Goal: Task Accomplishment & Management: Manage account settings

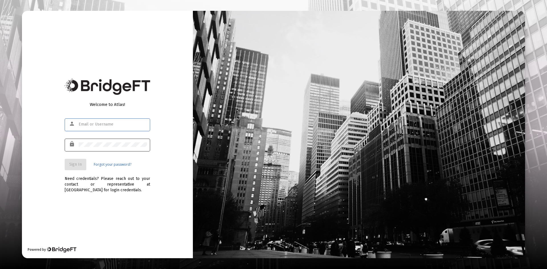
type input "[PERSON_NAME][EMAIL_ADDRESS][DOMAIN_NAME]"
click at [80, 165] on span "Sign In" at bounding box center [75, 164] width 13 height 5
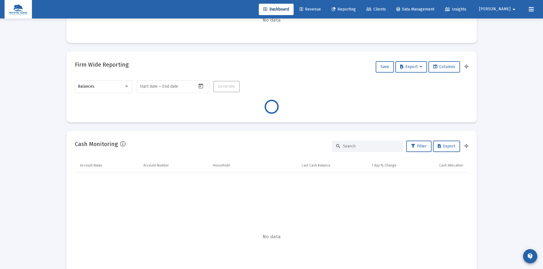
scroll to position [257, 0]
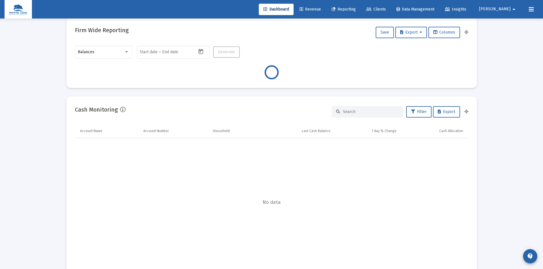
type input "[DATE]"
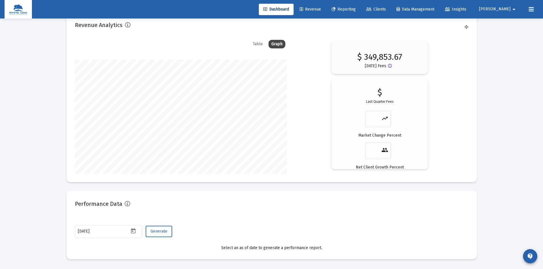
scroll to position [852, 0]
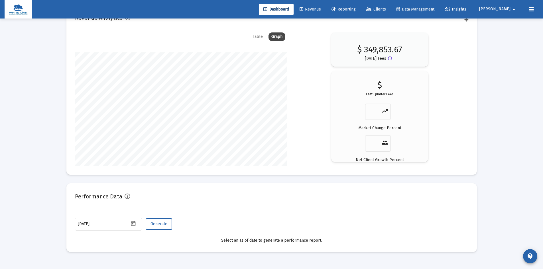
click at [321, 8] on span "Revenue" at bounding box center [310, 9] width 21 height 5
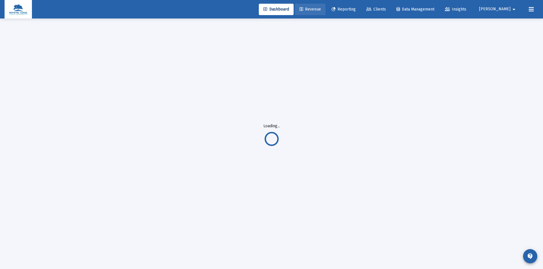
scroll to position [19, 0]
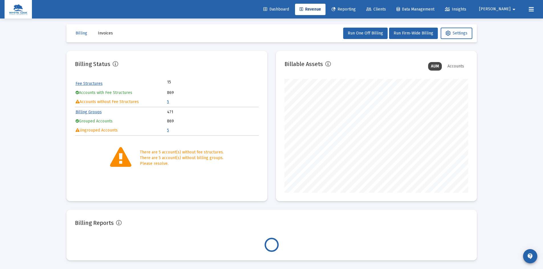
scroll to position [114, 184]
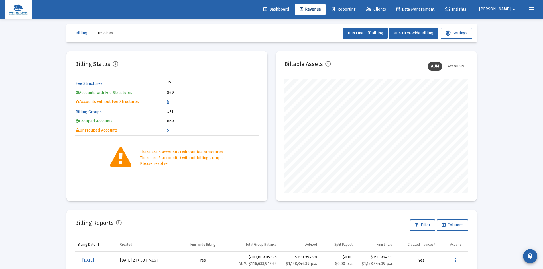
click at [168, 102] on link "5" at bounding box center [168, 102] width 2 height 5
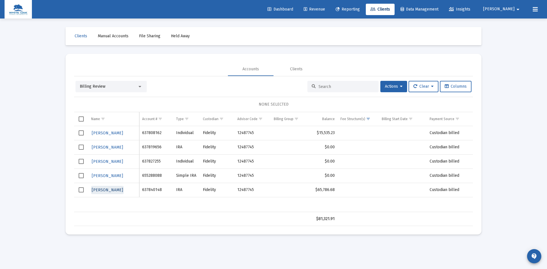
click at [100, 188] on span "[PERSON_NAME]" at bounding box center [107, 190] width 31 height 5
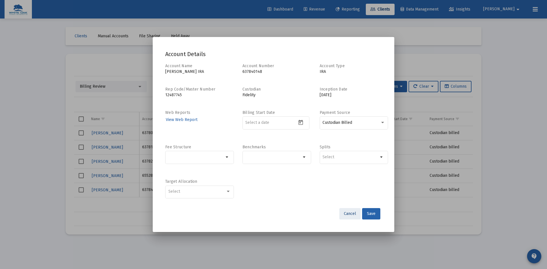
click at [354, 214] on span "Cancel" at bounding box center [350, 214] width 12 height 5
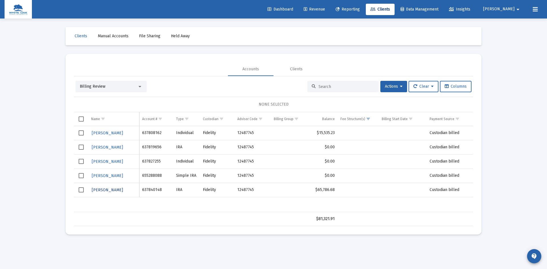
click at [101, 191] on span "[PERSON_NAME]" at bounding box center [107, 190] width 31 height 5
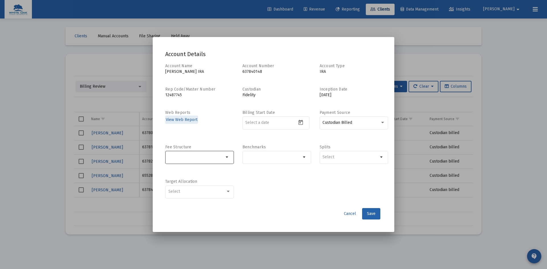
click at [226, 157] on mat-icon "arrow_drop_down" at bounding box center [227, 157] width 7 height 7
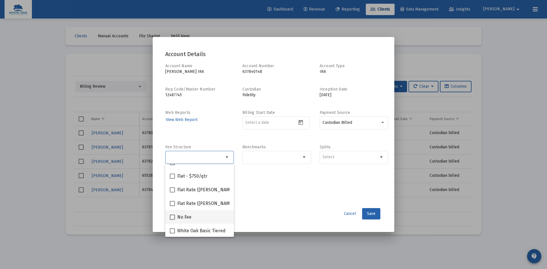
scroll to position [132, 0]
click at [171, 216] on span at bounding box center [172, 216] width 5 height 5
click at [172, 220] on input "No Fee" at bounding box center [172, 220] width 0 height 0
checkbox input "true"
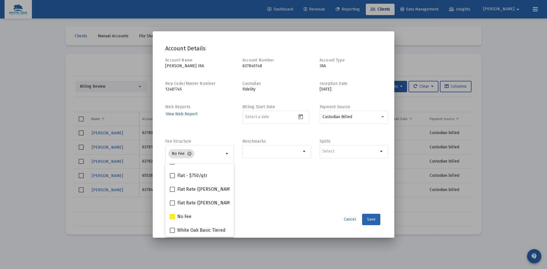
click at [374, 217] on button "Save" at bounding box center [371, 219] width 18 height 11
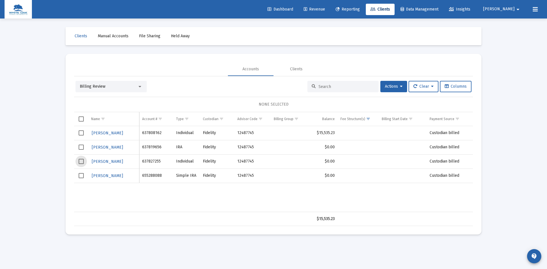
click at [80, 161] on span "Select row" at bounding box center [81, 161] width 5 height 5
click at [106, 160] on span "[PERSON_NAME]" at bounding box center [107, 161] width 31 height 5
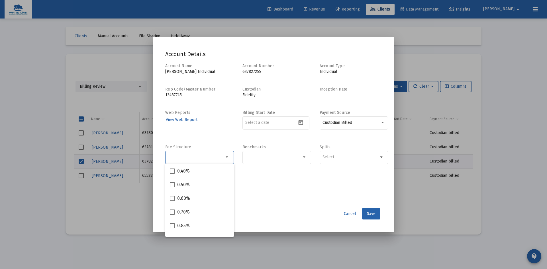
click at [210, 159] on input "Selection" at bounding box center [197, 157] width 56 height 5
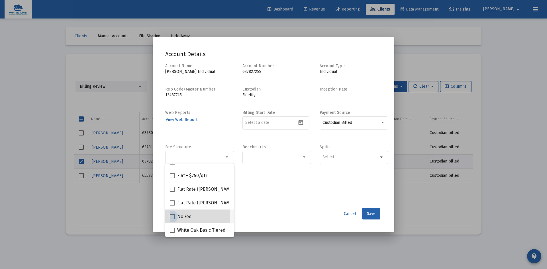
click at [172, 216] on span at bounding box center [172, 216] width 5 height 5
click at [172, 220] on input "No Fee" at bounding box center [172, 220] width 0 height 0
checkbox input "true"
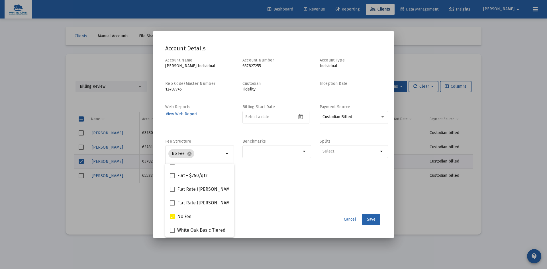
click at [262, 195] on div "Account Name [PERSON_NAME] Individual Account Number 637827255 Account Type Ind…" at bounding box center [273, 134] width 217 height 153
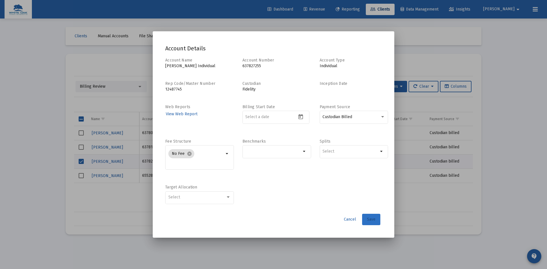
click at [373, 219] on span "Save" at bounding box center [371, 219] width 9 height 5
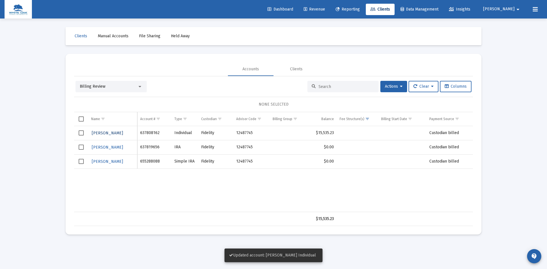
click at [106, 133] on span "[PERSON_NAME]" at bounding box center [107, 133] width 31 height 5
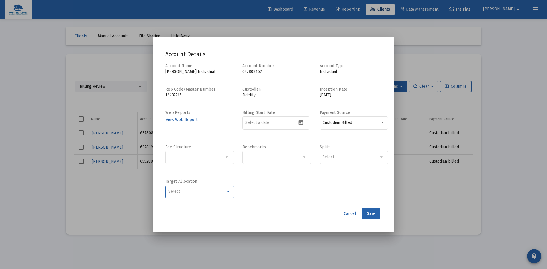
click at [218, 192] on div "Select" at bounding box center [198, 192] width 58 height 5
click at [221, 157] on input "Selection" at bounding box center [197, 157] width 56 height 5
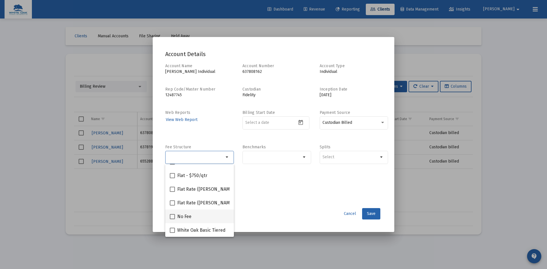
click at [172, 216] on span at bounding box center [172, 216] width 5 height 5
click at [172, 220] on input "No Fee" at bounding box center [172, 220] width 0 height 0
checkbox input "true"
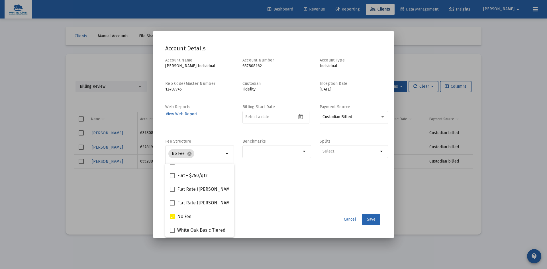
click at [372, 219] on span "Save" at bounding box center [371, 219] width 9 height 5
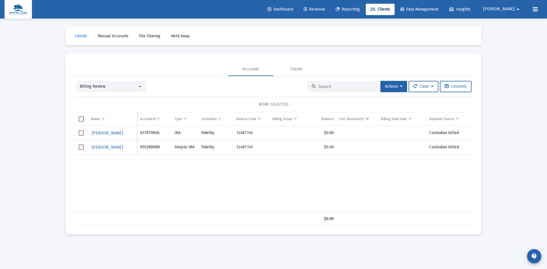
click at [90, 85] on span "Billing Review" at bounding box center [93, 86] width 26 height 5
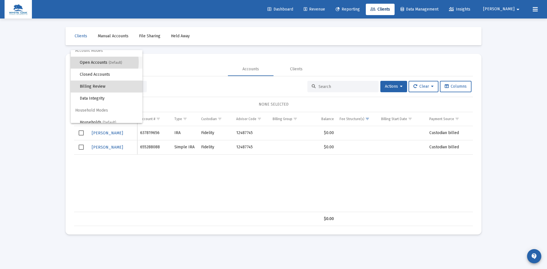
click at [92, 62] on span "Open Accounts (Default)" at bounding box center [109, 63] width 58 height 12
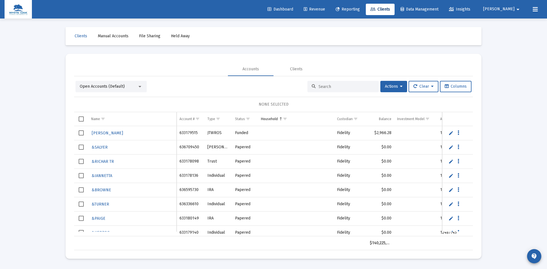
click at [319, 85] on input at bounding box center [347, 86] width 56 height 5
click at [330, 86] on input "te" at bounding box center [347, 86] width 56 height 5
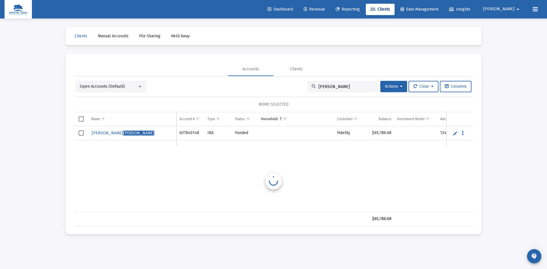
scroll to position [0, 0]
type input "[PERSON_NAME]"
click at [453, 135] on link "Edit" at bounding box center [455, 133] width 5 height 5
click at [91, 136] on input "[PERSON_NAME]" at bounding box center [132, 136] width 82 height 14
type input "[PERSON_NAME][GEOGRAPHIC_DATA]"
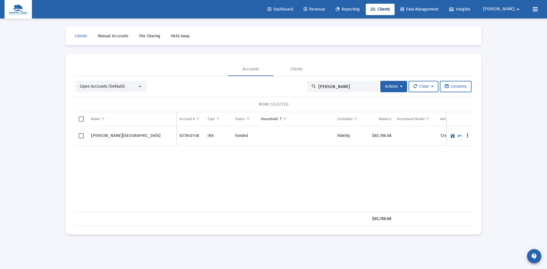
click at [452, 136] on link "Save" at bounding box center [452, 135] width 5 height 5
click at [464, 134] on button "Data grid" at bounding box center [462, 133] width 5 height 5
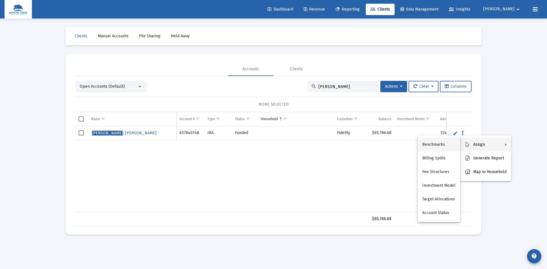
click at [450, 145] on button "Benchmarks" at bounding box center [439, 145] width 42 height 14
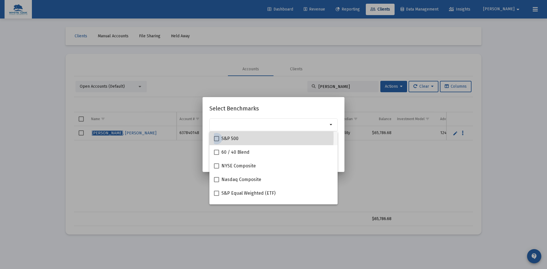
click at [216, 137] on span at bounding box center [216, 138] width 5 height 5
click at [216, 141] on input "S&P 500" at bounding box center [216, 141] width 0 height 0
checkbox input "true"
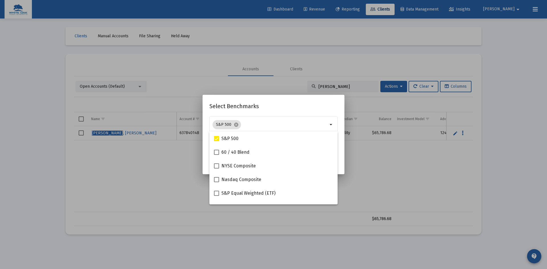
click at [265, 105] on h2 "Select Benchmarks" at bounding box center [274, 106] width 128 height 9
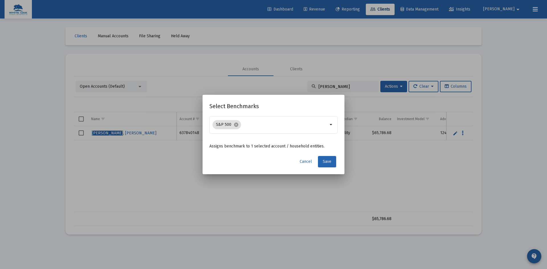
click at [331, 162] on span "Save" at bounding box center [327, 161] width 9 height 5
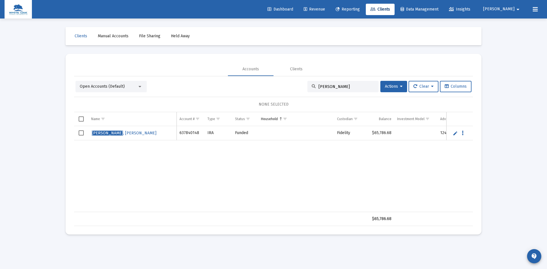
click at [456, 135] on link "Edit" at bounding box center [455, 133] width 5 height 5
click at [467, 134] on icon "Data grid" at bounding box center [468, 136] width 2 height 7
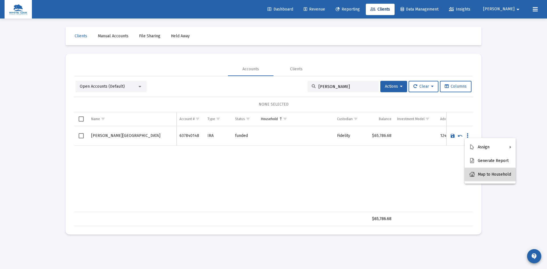
click at [501, 174] on button "Map to Household" at bounding box center [490, 175] width 51 height 14
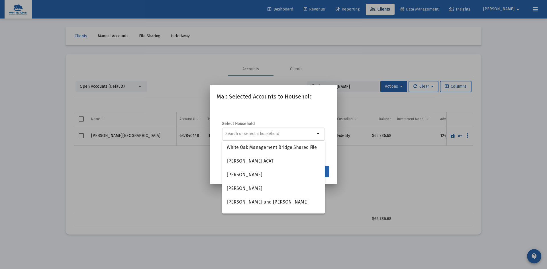
click at [306, 117] on div "Select Household arrow_drop_down" at bounding box center [274, 134] width 114 height 57
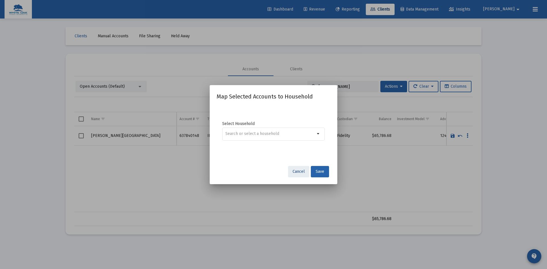
click at [291, 173] on button "Cancel" at bounding box center [298, 171] width 21 height 11
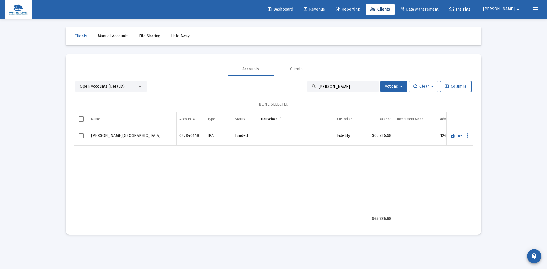
click at [129, 85] on div "Open Accounts (Default)" at bounding box center [109, 87] width 58 height 6
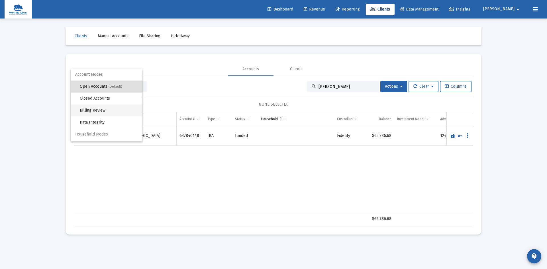
click at [112, 109] on span "Billing Review" at bounding box center [109, 111] width 58 height 12
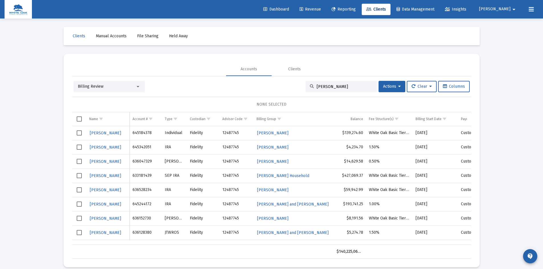
click at [344, 86] on input "[PERSON_NAME]" at bounding box center [345, 86] width 56 height 5
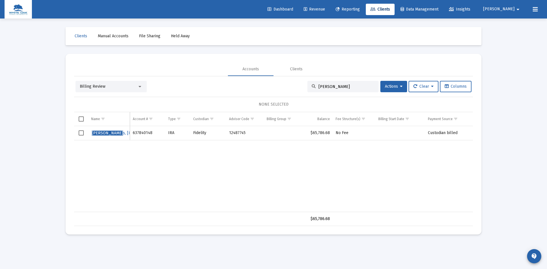
type input "[PERSON_NAME]"
click at [81, 133] on span "Select row" at bounding box center [81, 133] width 5 height 5
click at [400, 88] on icon at bounding box center [401, 87] width 3 height 4
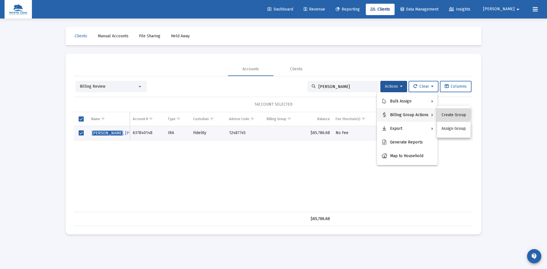
click at [448, 114] on button "Create Group" at bounding box center [454, 115] width 34 height 14
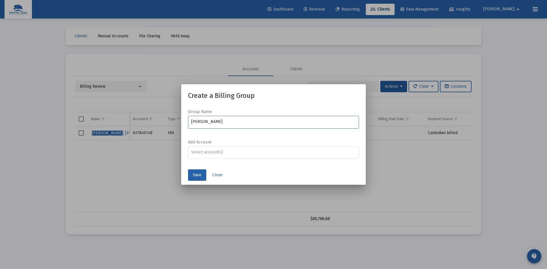
type input "[PERSON_NAME]"
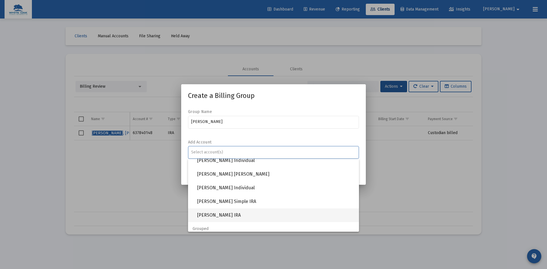
scroll to position [29, 0]
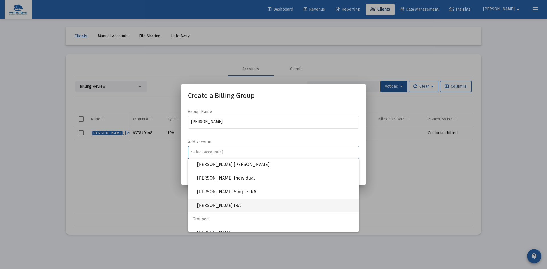
click at [227, 205] on span "[PERSON_NAME] IRA" at bounding box center [275, 206] width 157 height 14
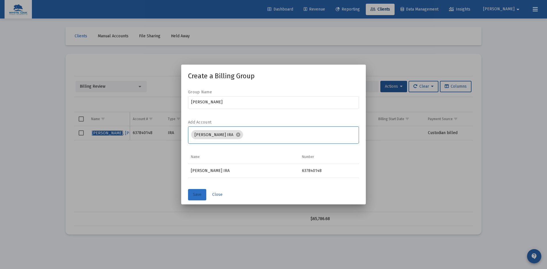
click at [198, 195] on span "Save" at bounding box center [197, 194] width 9 height 5
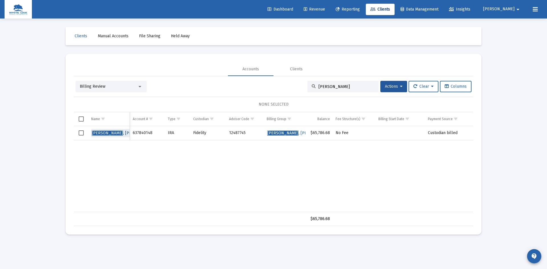
click at [113, 133] on span "[PERSON_NAME][GEOGRAPHIC_DATA]" at bounding box center [124, 133] width 65 height 5
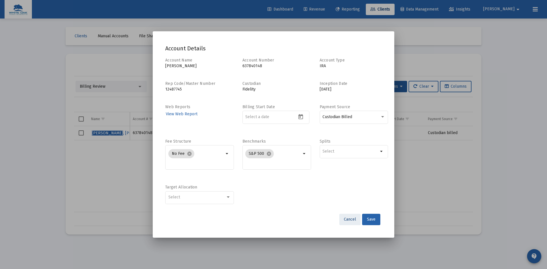
click at [352, 220] on span "Cancel" at bounding box center [350, 219] width 12 height 5
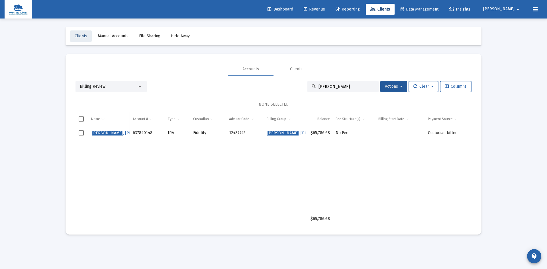
click at [76, 36] on span "Clients" at bounding box center [81, 36] width 13 height 5
click at [90, 85] on span "Billing Review" at bounding box center [93, 86] width 26 height 5
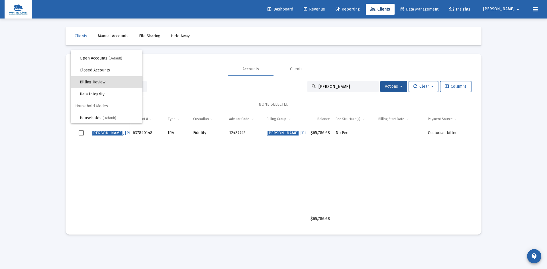
scroll to position [11, 0]
click at [91, 114] on span "Households (Default)" at bounding box center [109, 117] width 58 height 12
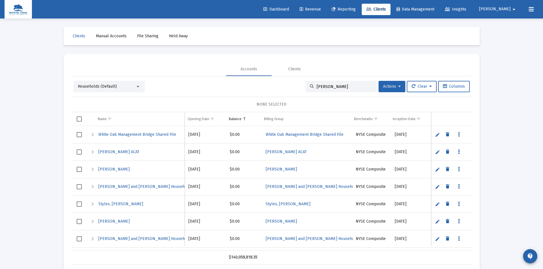
click at [393, 88] on span "Actions" at bounding box center [392, 86] width 18 height 5
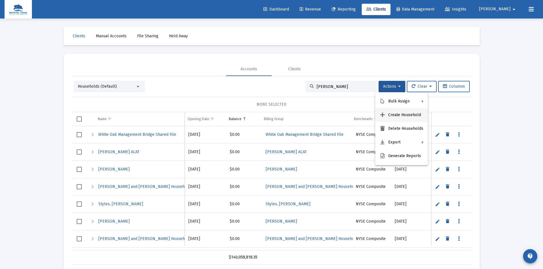
click at [401, 113] on button "Create Household" at bounding box center [401, 115] width 53 height 14
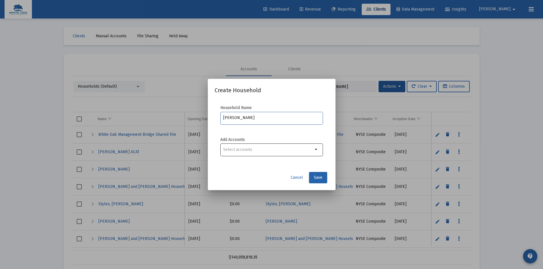
type input "[PERSON_NAME]"
click at [272, 148] on input "Selection" at bounding box center [268, 150] width 90 height 5
type input "tee"
click at [230, 164] on label "[PERSON_NAME]" at bounding box center [244, 163] width 39 height 7
click at [228, 166] on input "[PERSON_NAME]" at bounding box center [227, 166] width 0 height 0
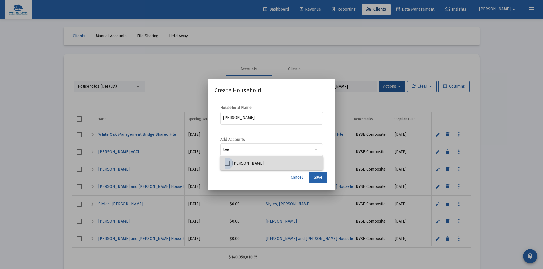
checkbox input "true"
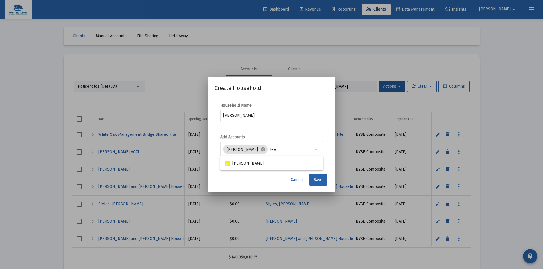
click at [260, 191] on mat-dialog-container "Create Household Household Name [PERSON_NAME] Add Accounts [PERSON_NAME] cancel…" at bounding box center [272, 135] width 128 height 116
click at [323, 183] on button "Save" at bounding box center [318, 179] width 18 height 11
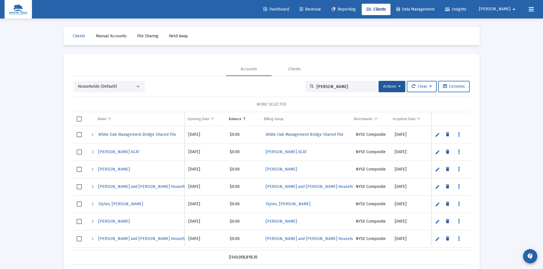
click at [341, 89] on input "[PERSON_NAME]" at bounding box center [345, 86] width 56 height 5
drag, startPoint x: 341, startPoint y: 88, endPoint x: 290, endPoint y: 92, distance: 51.2
click at [290, 92] on div "Households (Default) [PERSON_NAME] Actions Clear Columns" at bounding box center [272, 86] width 396 height 11
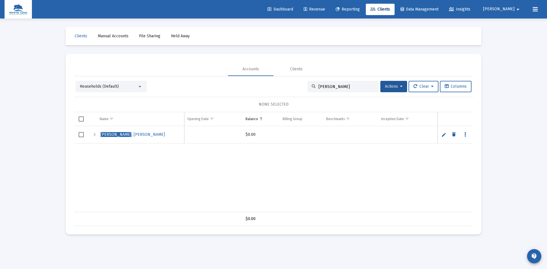
click at [93, 135] on div "Expand" at bounding box center [94, 134] width 7 height 7
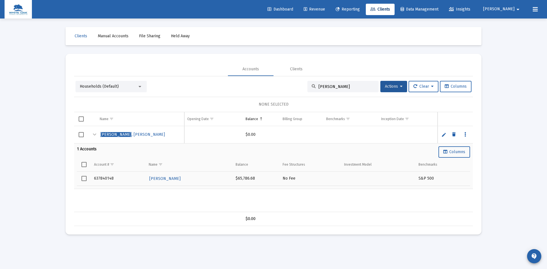
click at [93, 138] on div "Collapse" at bounding box center [94, 134] width 7 height 7
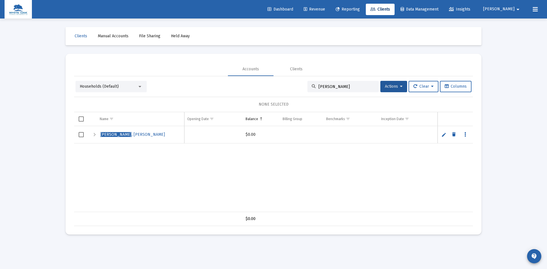
click at [467, 135] on link "Data grid" at bounding box center [465, 134] width 5 height 5
click at [80, 136] on div at bounding box center [273, 134] width 547 height 269
click at [80, 135] on span "Select row" at bounding box center [81, 134] width 5 height 5
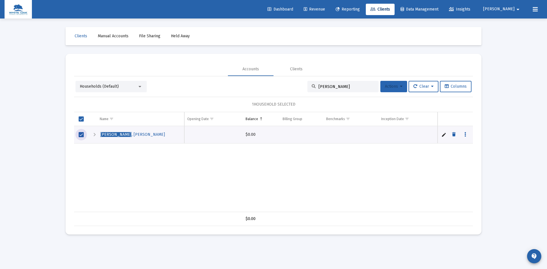
click at [395, 88] on span "Actions" at bounding box center [394, 86] width 18 height 5
click at [373, 185] on div at bounding box center [273, 134] width 547 height 269
click at [124, 86] on div "Households (Default)" at bounding box center [109, 87] width 58 height 6
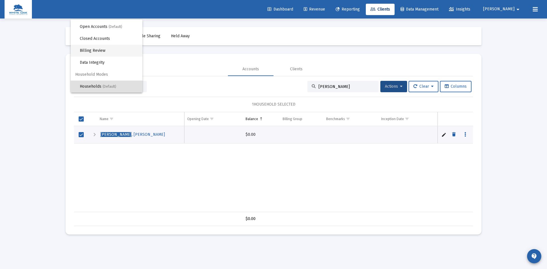
click at [115, 49] on span "Billing Review" at bounding box center [109, 51] width 58 height 12
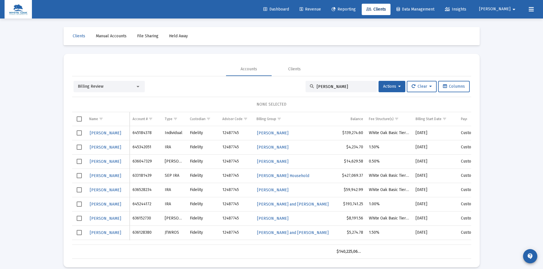
click at [334, 86] on input "[PERSON_NAME]" at bounding box center [345, 86] width 56 height 5
drag, startPoint x: 335, startPoint y: 86, endPoint x: 301, endPoint y: 85, distance: 33.4
click at [301, 85] on div "Billing Review [PERSON_NAME] Actions Clear Columns" at bounding box center [272, 86] width 396 height 11
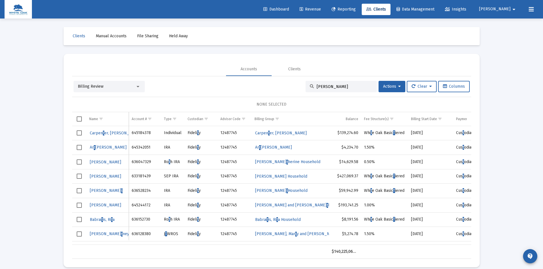
type input "[PERSON_NAME]"
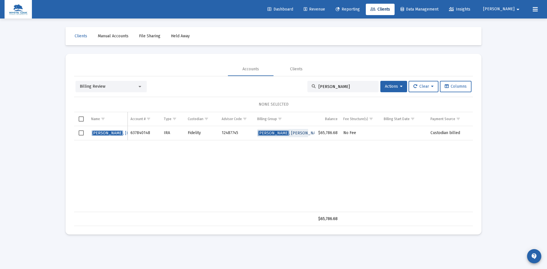
click at [274, 133] on span "[PERSON_NAME]" at bounding box center [290, 133] width 65 height 5
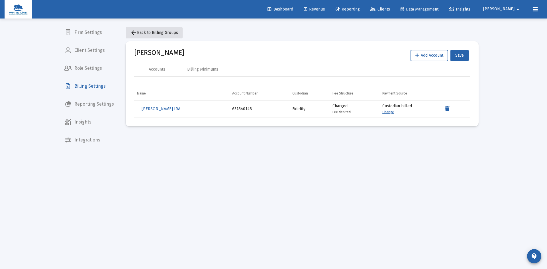
click at [144, 33] on span "arrow_back Back to Billing Groups" at bounding box center [154, 32] width 48 height 5
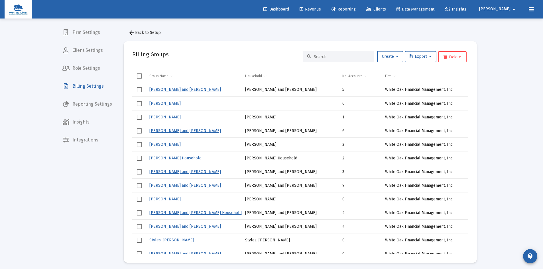
click at [318, 56] on input at bounding box center [342, 56] width 56 height 5
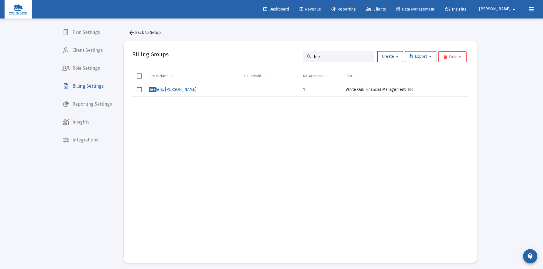
type input "tee"
click at [143, 36] on button "arrow_back Back to Setup" at bounding box center [145, 32] width 42 height 11
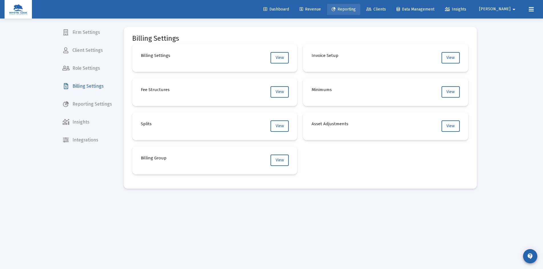
click at [356, 10] on span "Reporting" at bounding box center [344, 9] width 24 height 5
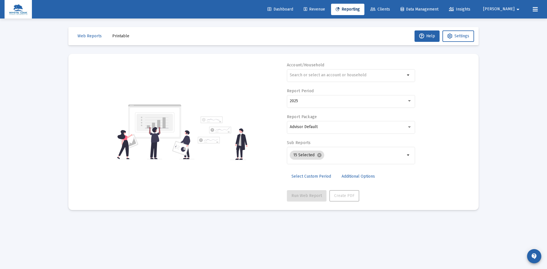
click at [390, 9] on span "Clients" at bounding box center [381, 9] width 20 height 5
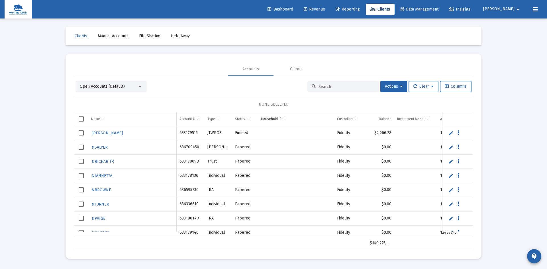
click at [108, 85] on span "Open Accounts (Default)" at bounding box center [102, 86] width 45 height 5
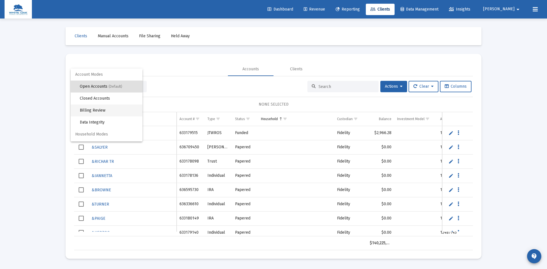
click at [97, 112] on span "Billing Review" at bounding box center [109, 111] width 58 height 12
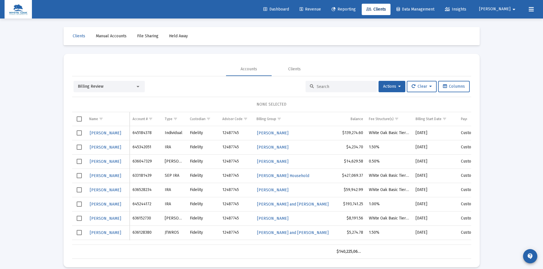
click at [334, 86] on input at bounding box center [345, 86] width 56 height 5
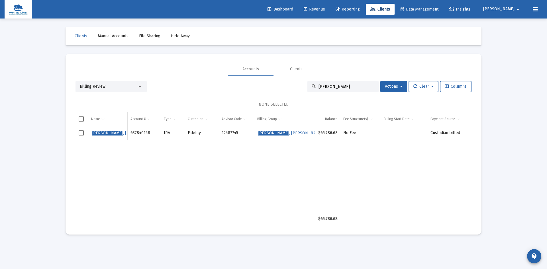
type input "[PERSON_NAME]"
click at [82, 133] on span "Select row" at bounding box center [81, 133] width 5 height 5
click at [400, 87] on icon at bounding box center [401, 87] width 3 height 4
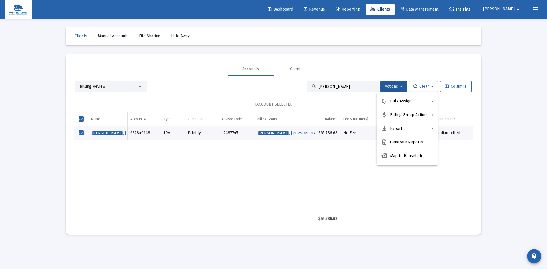
click at [336, 189] on div at bounding box center [273, 134] width 547 height 269
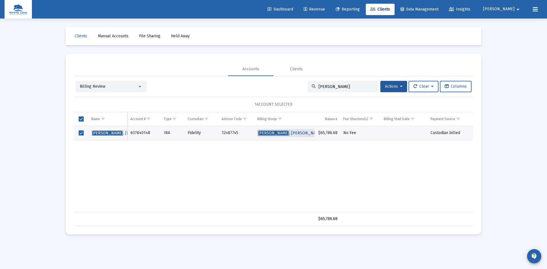
click at [294, 134] on span "[PERSON_NAME]" at bounding box center [290, 133] width 65 height 5
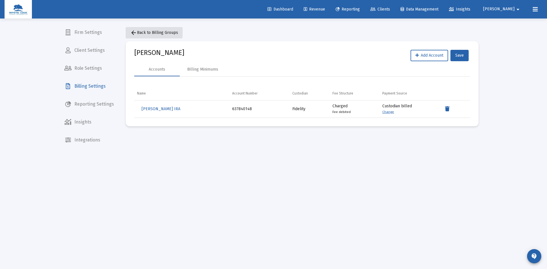
click at [149, 32] on span "arrow_back Back to Billing Groups" at bounding box center [154, 32] width 48 height 5
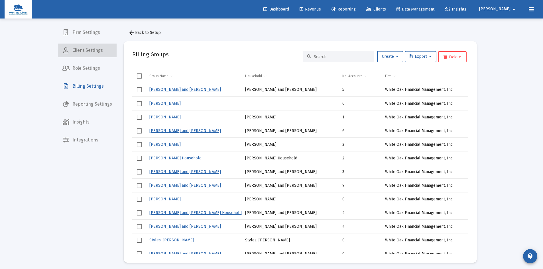
click at [94, 48] on span "Client Settings" at bounding box center [87, 51] width 59 height 14
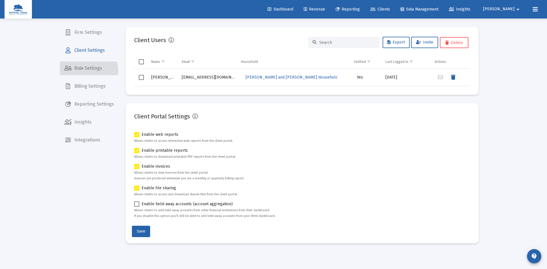
click at [87, 70] on span "Role Settings" at bounding box center [89, 69] width 59 height 14
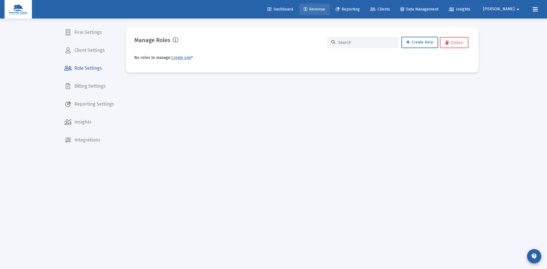
click at [325, 9] on span "Revenue" at bounding box center [314, 9] width 21 height 5
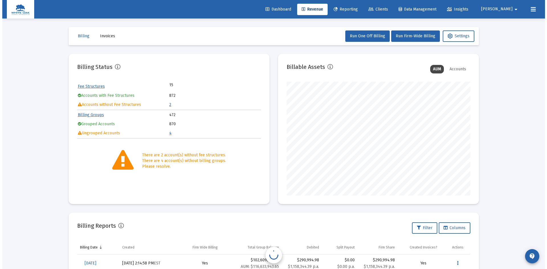
scroll to position [114, 184]
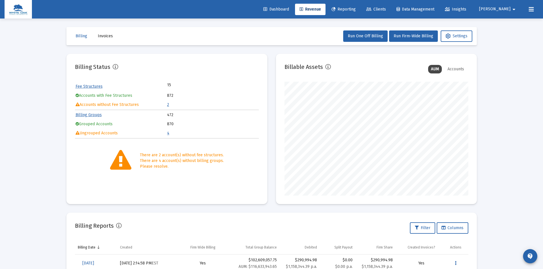
click at [168, 133] on link "4" at bounding box center [168, 133] width 2 height 5
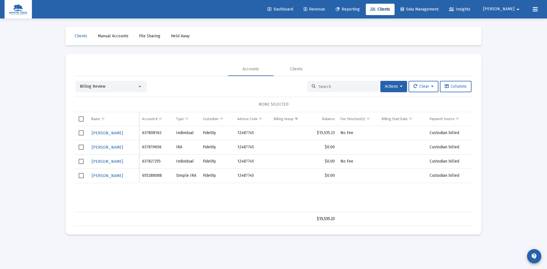
click at [81, 134] on span "Select row" at bounding box center [81, 133] width 5 height 5
click at [385, 86] on span "Actions" at bounding box center [394, 86] width 18 height 5
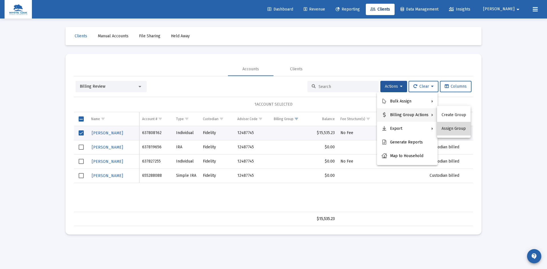
click at [455, 130] on button "Assign Group" at bounding box center [454, 129] width 34 height 14
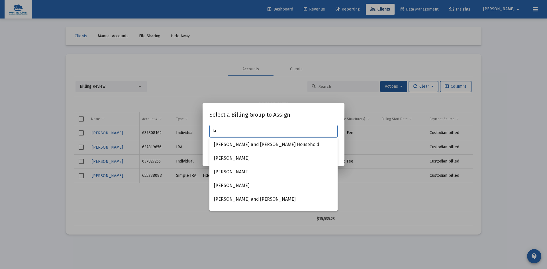
type input "t"
type input "Bu"
click at [280, 87] on div at bounding box center [273, 134] width 547 height 269
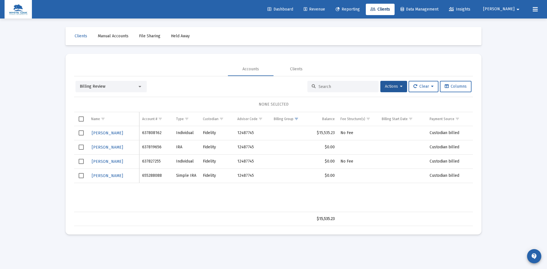
click at [122, 90] on div "Billing Review" at bounding box center [111, 86] width 71 height 11
click at [113, 87] on div "Billing Review" at bounding box center [109, 87] width 58 height 6
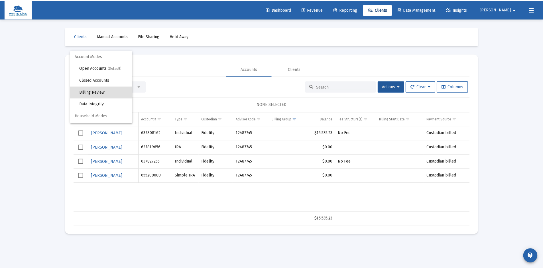
scroll to position [5, 0]
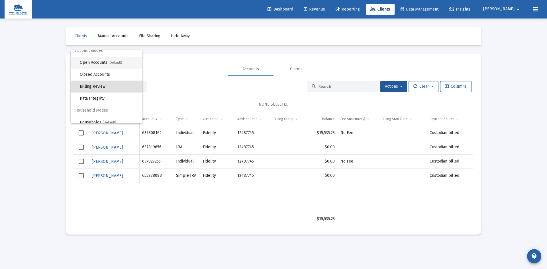
click at [107, 63] on span "Open Accounts (Default)" at bounding box center [109, 63] width 58 height 12
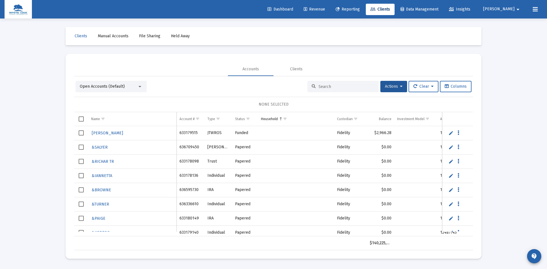
click at [326, 87] on input at bounding box center [347, 86] width 56 height 5
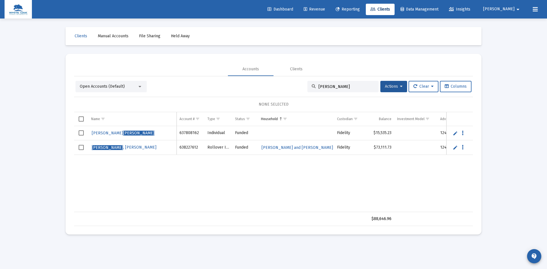
type input "[PERSON_NAME]"
click at [455, 133] on link "Edit" at bounding box center [455, 133] width 5 height 5
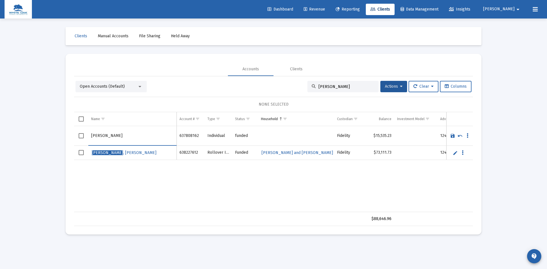
drag, startPoint x: 124, startPoint y: 135, endPoint x: 83, endPoint y: 139, distance: 41.0
click at [83, 136] on tr "[PERSON_NAME]" at bounding box center [273, 136] width 399 height 20
type input "[PERSON_NAME]"
click at [454, 136] on link "Save" at bounding box center [452, 135] width 5 height 5
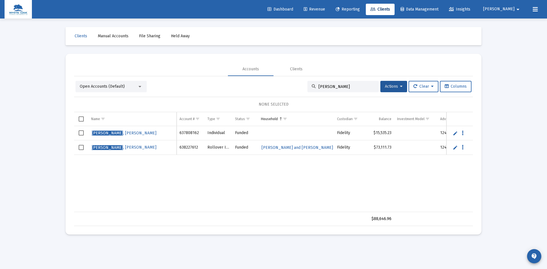
click at [81, 133] on span "Select row" at bounding box center [81, 133] width 5 height 5
click at [392, 86] on span "Actions" at bounding box center [394, 86] width 18 height 5
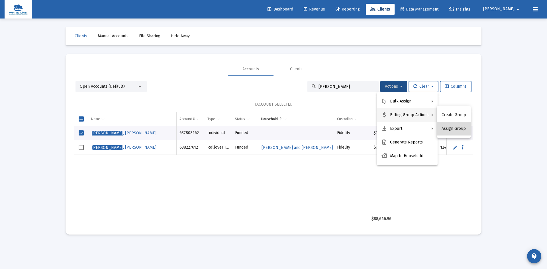
click at [458, 128] on button "Assign Group" at bounding box center [454, 129] width 34 height 14
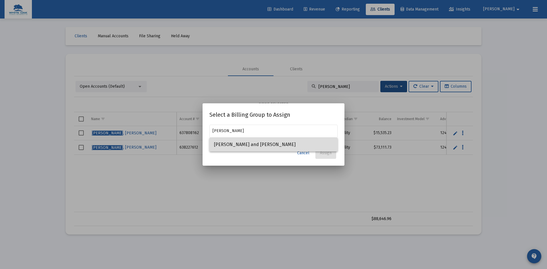
click at [273, 142] on span "[PERSON_NAME] and [PERSON_NAME]" at bounding box center [273, 145] width 119 height 14
type input "[PERSON_NAME] and [PERSON_NAME]"
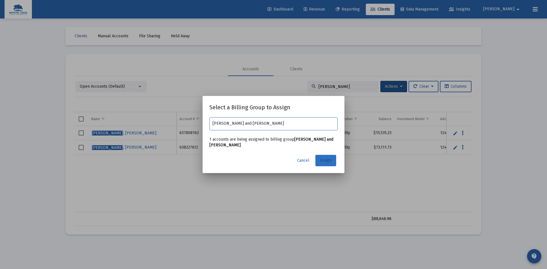
click at [324, 162] on span "Assign" at bounding box center [326, 160] width 12 height 5
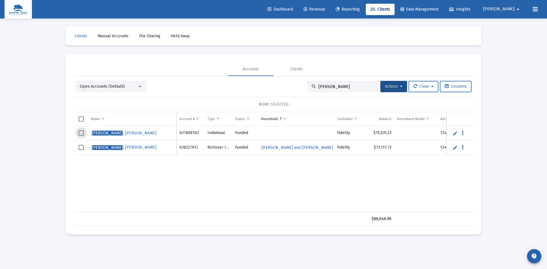
click at [82, 133] on span "Select row" at bounding box center [81, 133] width 5 height 5
click at [401, 87] on icon at bounding box center [401, 87] width 3 height 4
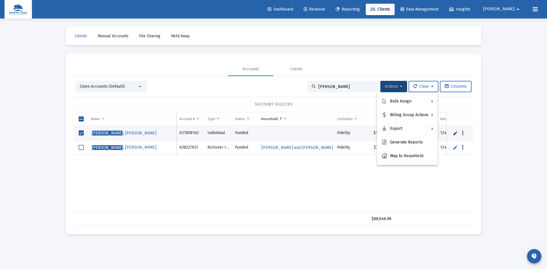
click at [404, 182] on div at bounding box center [273, 134] width 547 height 269
click at [462, 135] on icon "Data grid" at bounding box center [463, 133] width 2 height 7
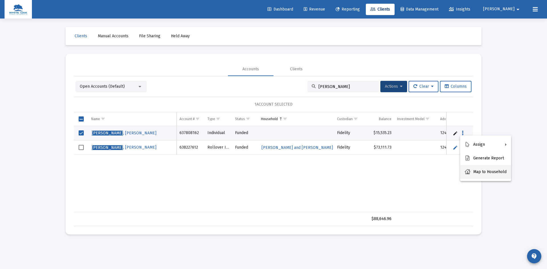
click at [477, 171] on button "Map to Household" at bounding box center [485, 172] width 51 height 14
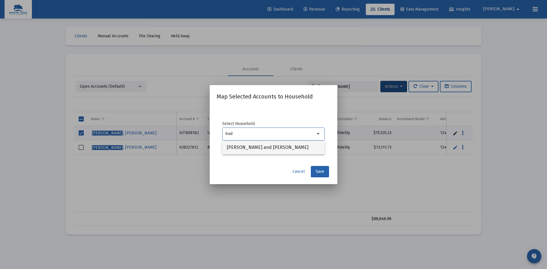
click at [264, 147] on span "[PERSON_NAME] and [PERSON_NAME]" at bounding box center [274, 148] width 94 height 14
type input "[PERSON_NAME] and [PERSON_NAME]"
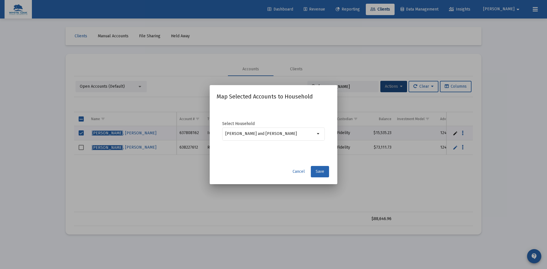
click at [318, 170] on span "Save" at bounding box center [320, 171] width 9 height 5
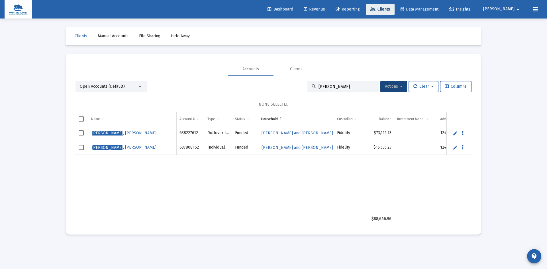
click at [390, 10] on span "Clients" at bounding box center [381, 9] width 20 height 5
click at [325, 9] on span "Revenue" at bounding box center [314, 9] width 21 height 5
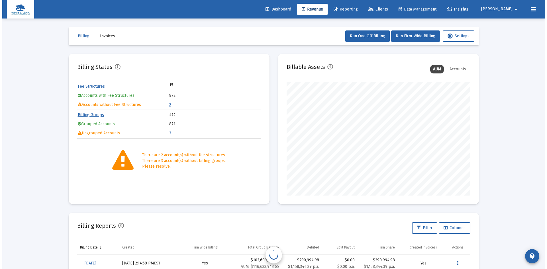
scroll to position [114, 184]
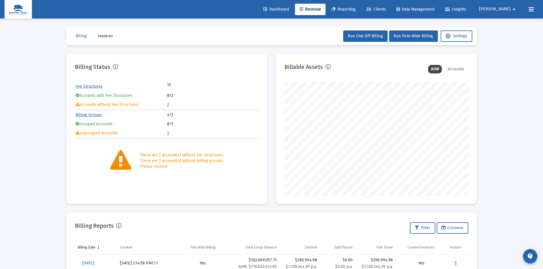
click at [168, 133] on link "3" at bounding box center [168, 133] width 2 height 5
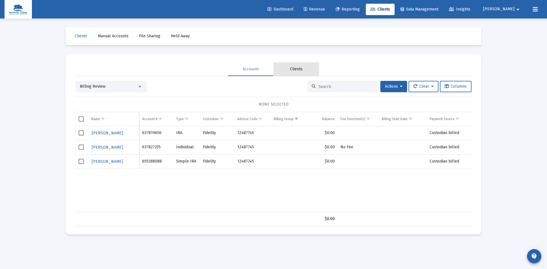
click at [301, 69] on div "Clients" at bounding box center [296, 69] width 13 height 6
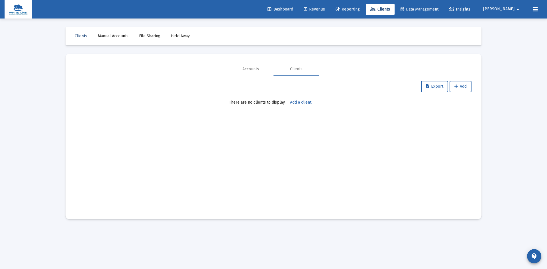
click at [78, 36] on span "Clients" at bounding box center [81, 36] width 13 height 5
click at [252, 70] on div "Accounts" at bounding box center [251, 69] width 17 height 6
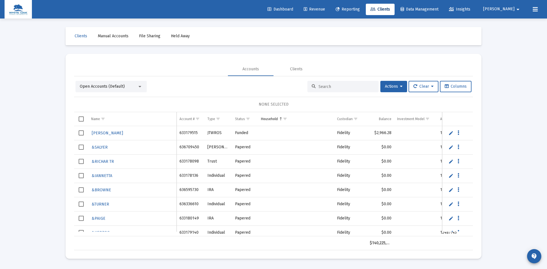
click at [323, 87] on input at bounding box center [347, 86] width 56 height 5
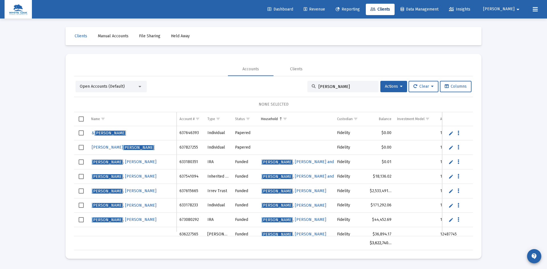
type input "[PERSON_NAME]"
click at [80, 148] on span "Select row" at bounding box center [81, 147] width 5 height 5
click at [450, 148] on link "Edit" at bounding box center [451, 147] width 5 height 5
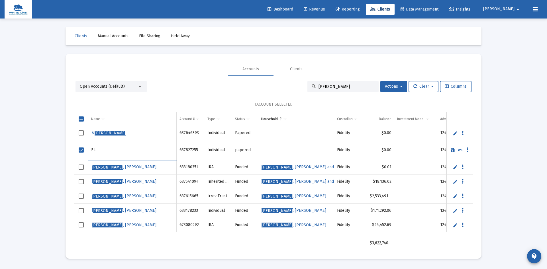
type input "E"
type input "[PERSON_NAME]"
click at [452, 152] on link "Save" at bounding box center [452, 150] width 5 height 5
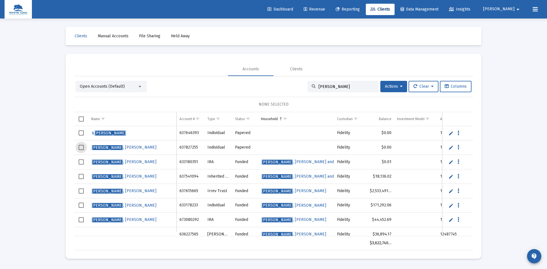
click at [83, 148] on span "Select row" at bounding box center [81, 147] width 5 height 5
click at [458, 149] on icon "Data grid" at bounding box center [459, 147] width 2 height 7
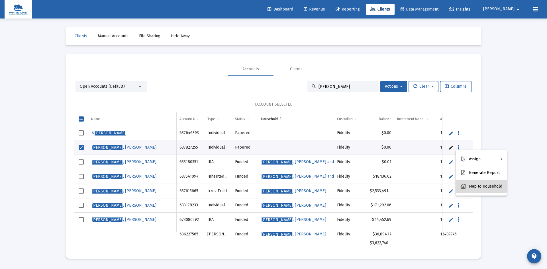
click at [478, 186] on button "Map to Household" at bounding box center [481, 187] width 51 height 14
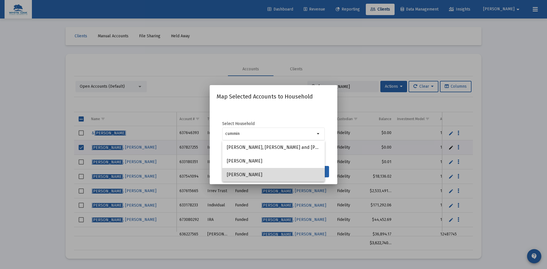
click at [289, 172] on span "[PERSON_NAME]" at bounding box center [274, 175] width 94 height 14
type input "[PERSON_NAME]"
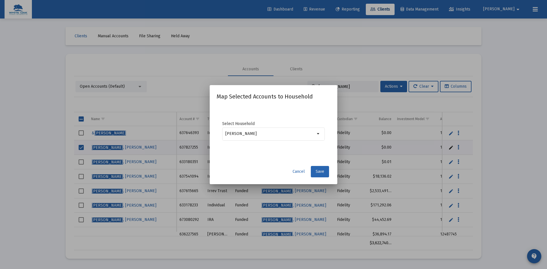
click at [321, 172] on span "Save" at bounding box center [320, 171] width 9 height 5
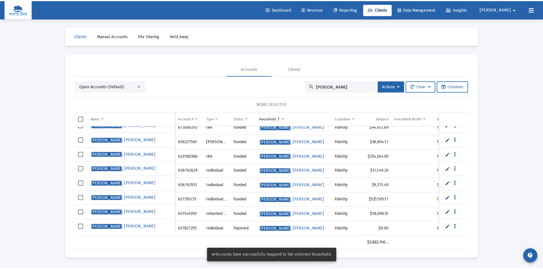
scroll to position [82, 0]
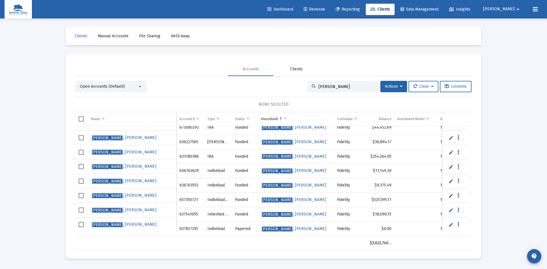
click at [296, 69] on div "Clients" at bounding box center [296, 69] width 13 height 6
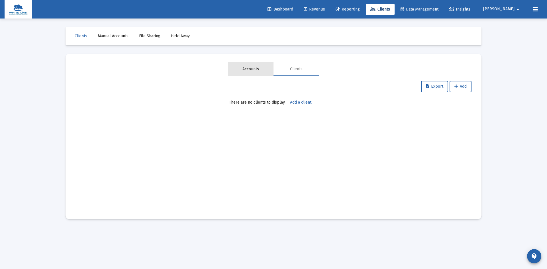
click at [251, 70] on div "Accounts" at bounding box center [251, 69] width 17 height 6
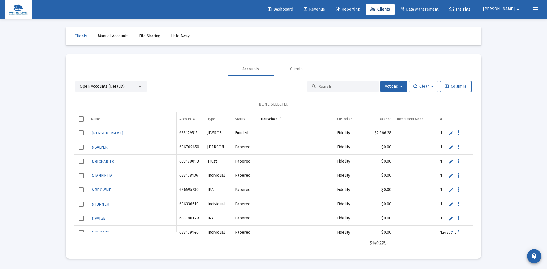
click at [102, 84] on div "Open Accounts (Default)" at bounding box center [109, 87] width 58 height 6
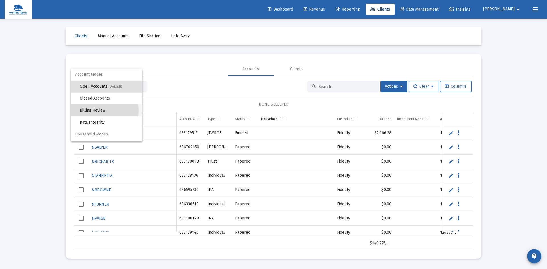
click at [97, 111] on span "Billing Review" at bounding box center [109, 111] width 58 height 12
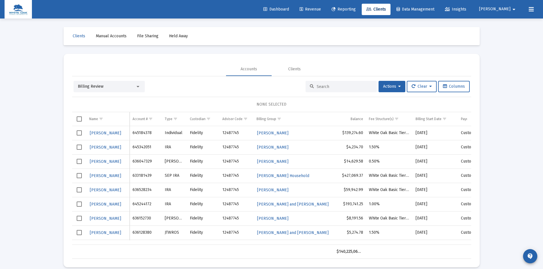
click at [326, 86] on input at bounding box center [345, 86] width 56 height 5
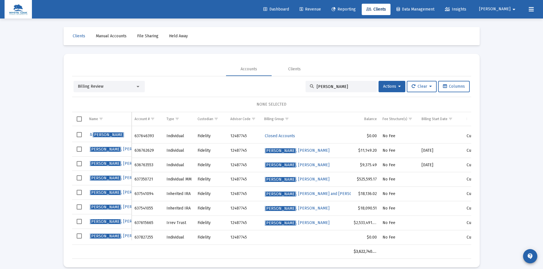
scroll to position [74, 0]
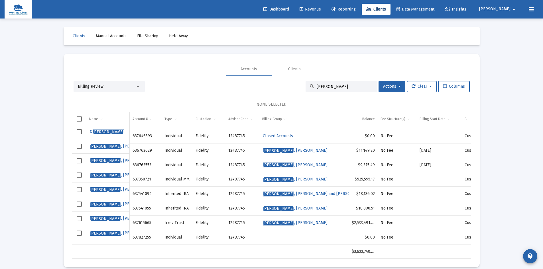
type input "[PERSON_NAME]"
click at [80, 232] on span "Select row" at bounding box center [79, 233] width 5 height 5
click at [399, 88] on button "Actions" at bounding box center [392, 86] width 27 height 11
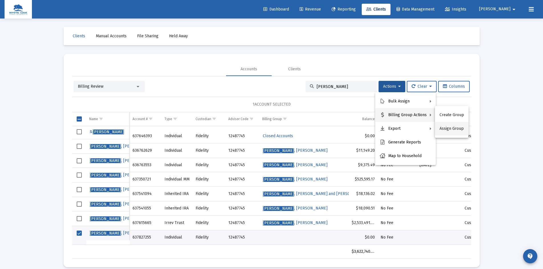
click at [450, 129] on button "Assign Group" at bounding box center [452, 129] width 34 height 14
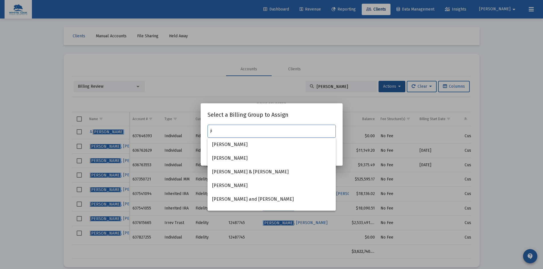
type input "j"
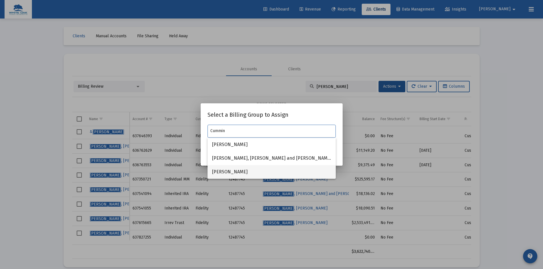
click at [232, 172] on span "[PERSON_NAME]" at bounding box center [271, 172] width 119 height 14
type input "[PERSON_NAME]"
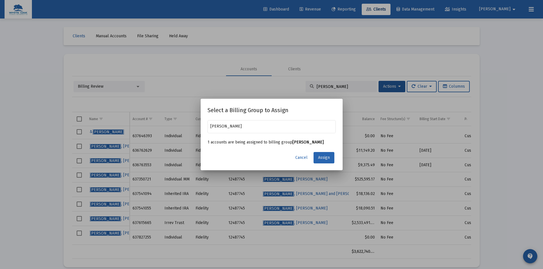
click at [325, 160] on span "Assign" at bounding box center [324, 157] width 12 height 5
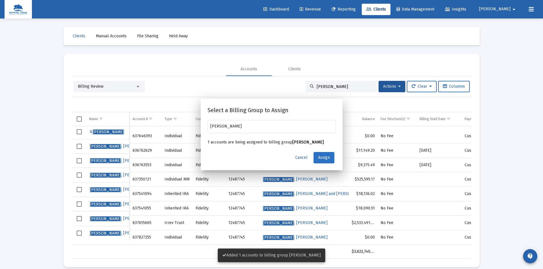
scroll to position [73, 0]
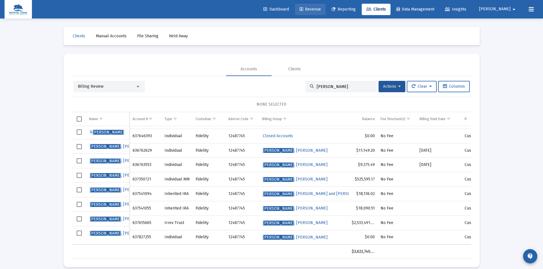
click at [321, 11] on span "Revenue" at bounding box center [310, 9] width 21 height 5
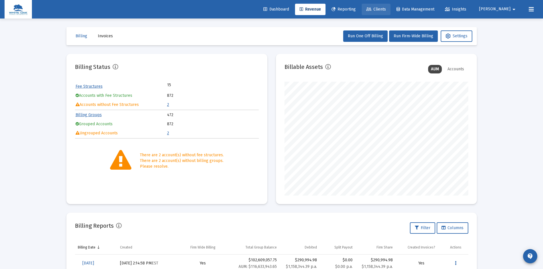
click at [386, 9] on span "Clients" at bounding box center [376, 9] width 20 height 5
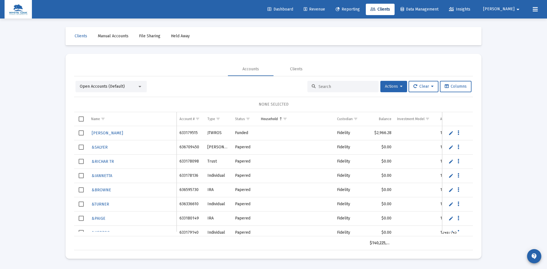
click at [401, 86] on button "Actions" at bounding box center [394, 86] width 27 height 11
click at [122, 87] on div at bounding box center [273, 134] width 547 height 269
click at [121, 86] on span "Open Accounts (Default)" at bounding box center [102, 86] width 45 height 5
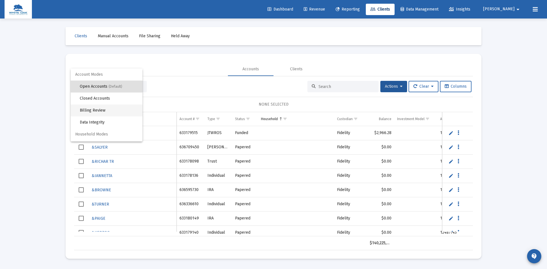
click at [98, 111] on span "Billing Review" at bounding box center [109, 111] width 58 height 12
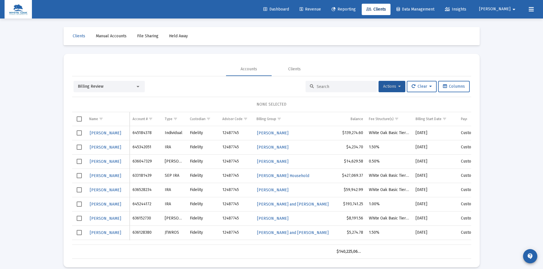
click at [399, 86] on button "Actions" at bounding box center [392, 86] width 27 height 11
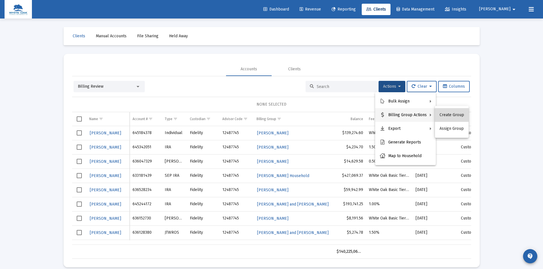
click at [453, 115] on button "Create Group" at bounding box center [452, 115] width 34 height 14
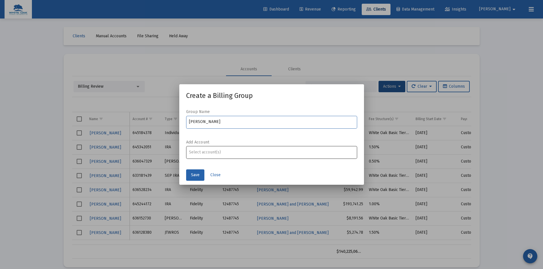
type input "[PERSON_NAME]"
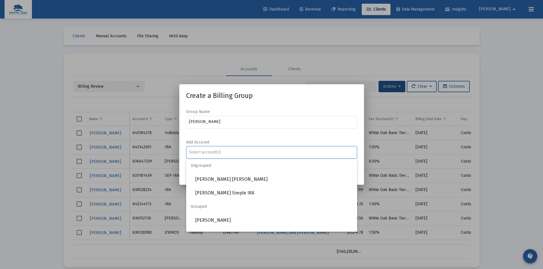
click at [206, 150] on input "Assignment Selection" at bounding box center [271, 152] width 165 height 5
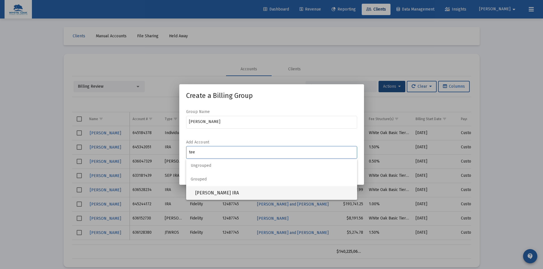
type input "tee"
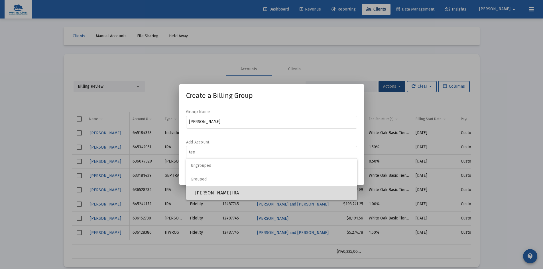
click at [210, 195] on span "[PERSON_NAME] IRA" at bounding box center [273, 193] width 157 height 14
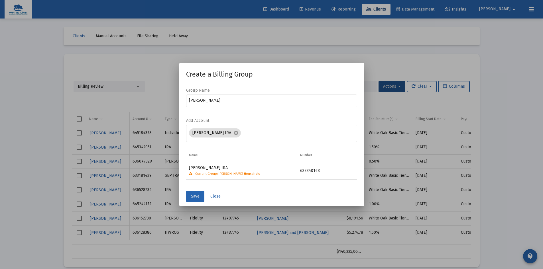
click at [194, 197] on span "Save" at bounding box center [195, 196] width 9 height 5
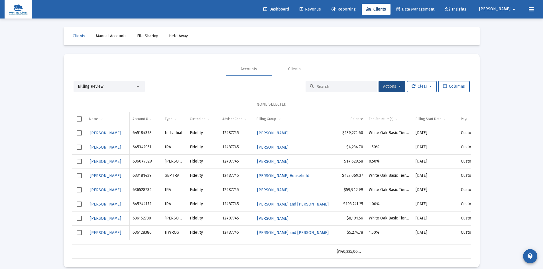
click at [312, 86] on div at bounding box center [341, 86] width 71 height 11
click at [317, 86] on input at bounding box center [345, 86] width 56 height 5
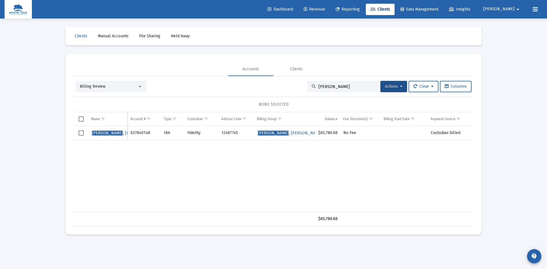
click at [102, 83] on div "Billing Review" at bounding box center [111, 86] width 71 height 11
click at [102, 85] on span "Billing Review" at bounding box center [93, 86] width 26 height 5
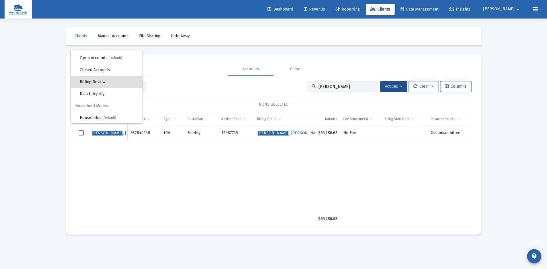
scroll to position [11, 0]
click at [97, 114] on span "Households (Default)" at bounding box center [109, 117] width 58 height 12
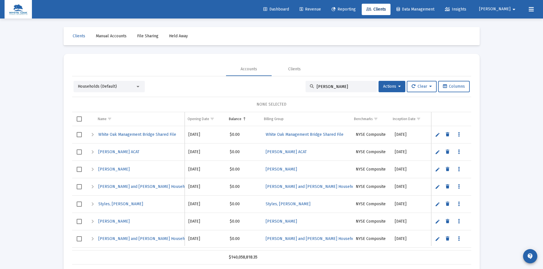
click at [337, 84] on div "[PERSON_NAME]" at bounding box center [341, 86] width 71 height 11
drag, startPoint x: 338, startPoint y: 88, endPoint x: 308, endPoint y: 87, distance: 30.5
click at [308, 87] on div "[PERSON_NAME]" at bounding box center [341, 86] width 71 height 11
type input "[PERSON_NAME]"
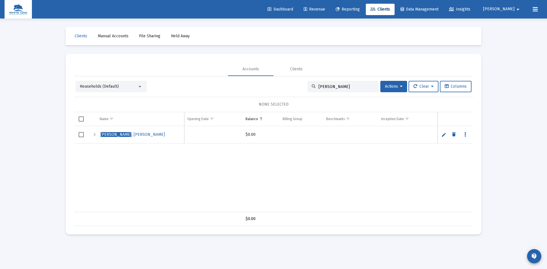
click at [92, 88] on span "Households (Default)" at bounding box center [99, 86] width 39 height 5
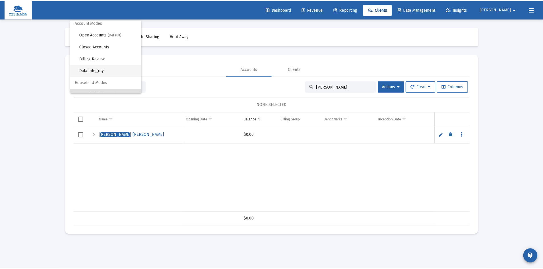
scroll to position [0, 0]
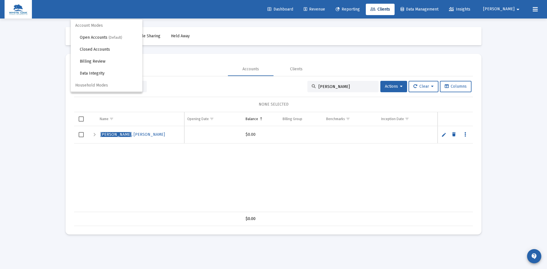
click at [205, 69] on div at bounding box center [273, 134] width 547 height 269
click at [325, 10] on span "Revenue" at bounding box center [314, 9] width 21 height 5
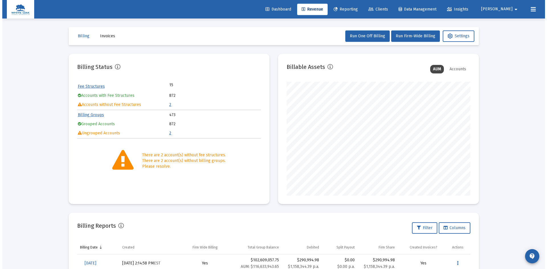
scroll to position [114, 184]
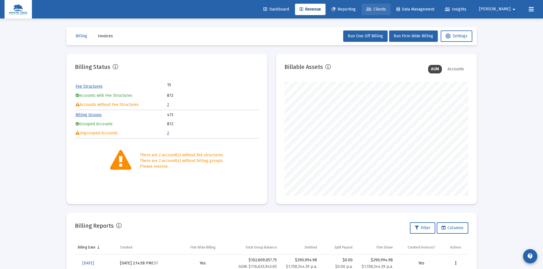
click at [386, 9] on span "Clients" at bounding box center [376, 9] width 20 height 5
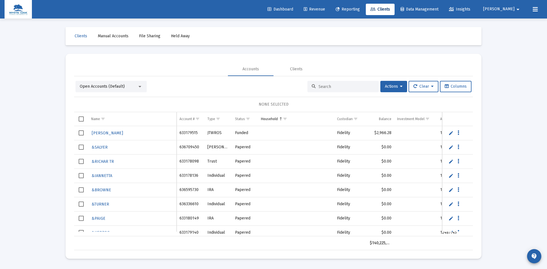
click at [114, 87] on span "Open Accounts (Default)" at bounding box center [102, 86] width 45 height 5
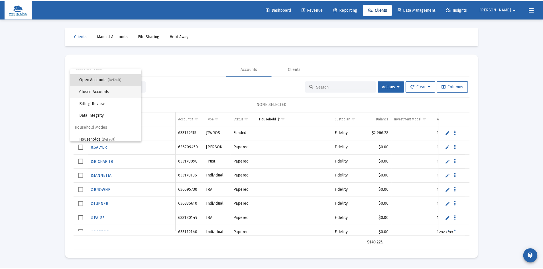
scroll to position [11, 0]
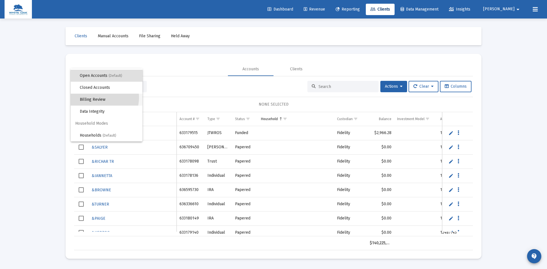
click at [99, 98] on span "Billing Review" at bounding box center [109, 100] width 58 height 12
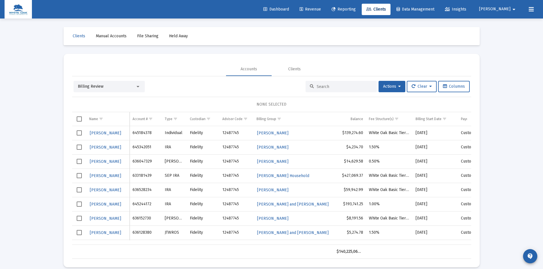
click at [317, 86] on input at bounding box center [345, 86] width 56 height 5
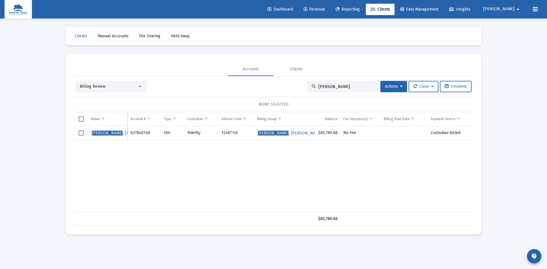
type input "[PERSON_NAME]"
click at [293, 9] on span "Dashboard" at bounding box center [281, 9] width 26 height 5
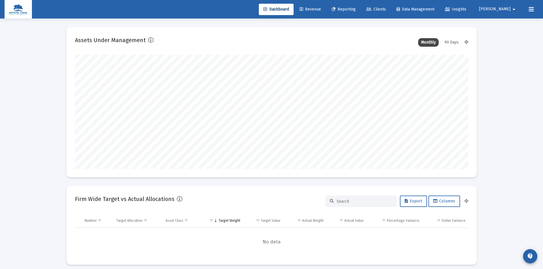
scroll to position [114, 212]
